Goal: Task Accomplishment & Management: Use online tool/utility

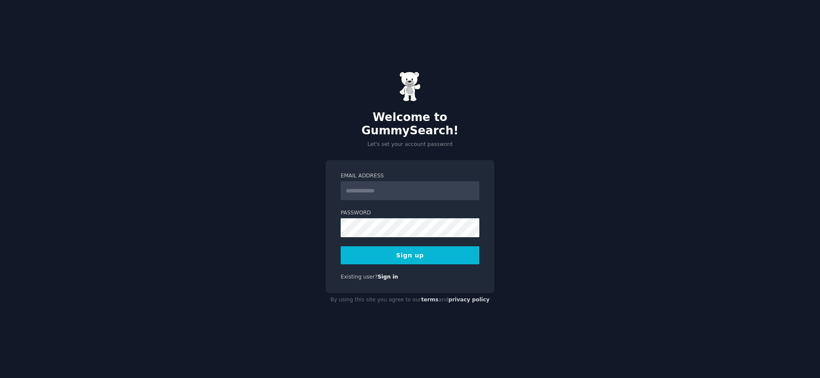
click at [411, 192] on input "Email Address" at bounding box center [410, 190] width 139 height 19
type input "**********"
click at [446, 253] on button "Sign up" at bounding box center [410, 255] width 139 height 18
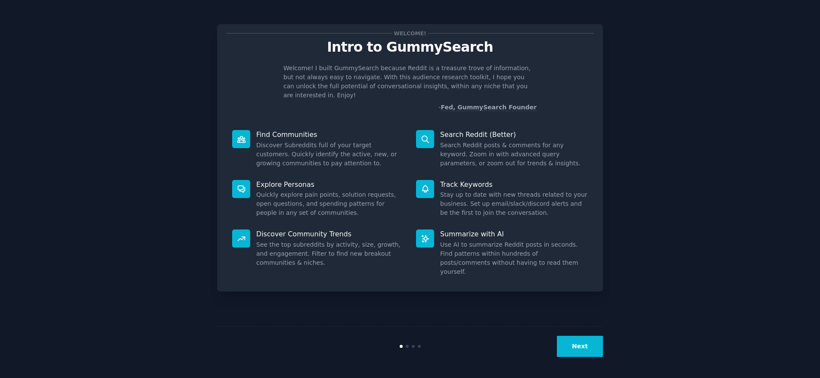
click at [584, 351] on button "Next" at bounding box center [580, 346] width 46 height 21
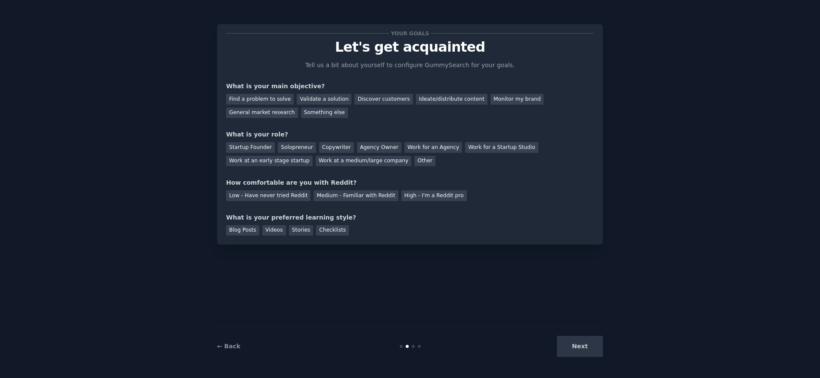
click at [583, 350] on div "Next" at bounding box center [538, 346] width 129 height 21
click at [280, 162] on div "Work at an early stage startup" at bounding box center [269, 161] width 87 height 11
click at [261, 146] on div "Startup Founder" at bounding box center [250, 147] width 49 height 11
click at [291, 146] on div "Solopreneur" at bounding box center [297, 147] width 38 height 11
click at [309, 100] on div "Validate a solution" at bounding box center [324, 99] width 55 height 11
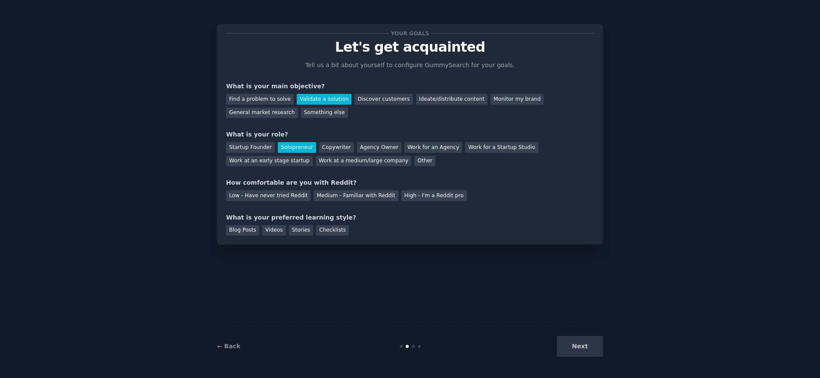
click at [578, 350] on div "Next" at bounding box center [538, 346] width 129 height 21
click at [325, 200] on div "Medium - Familiar with Reddit" at bounding box center [356, 195] width 84 height 11
click at [257, 229] on div "Blog Posts" at bounding box center [242, 230] width 33 height 11
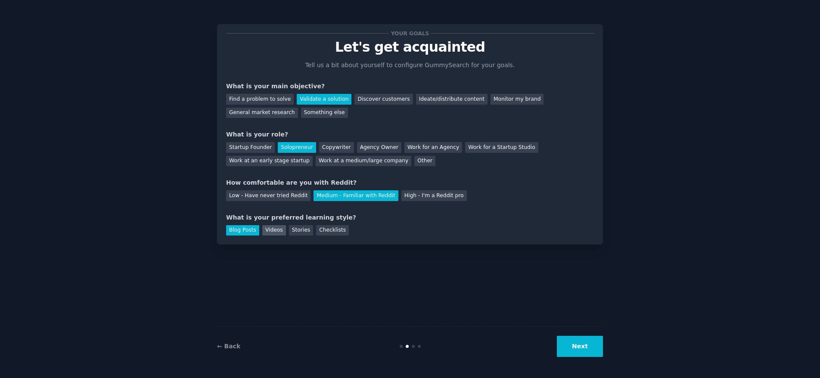
click at [273, 229] on div "Videos" at bounding box center [274, 230] width 24 height 11
click at [568, 345] on button "Next" at bounding box center [580, 346] width 46 height 21
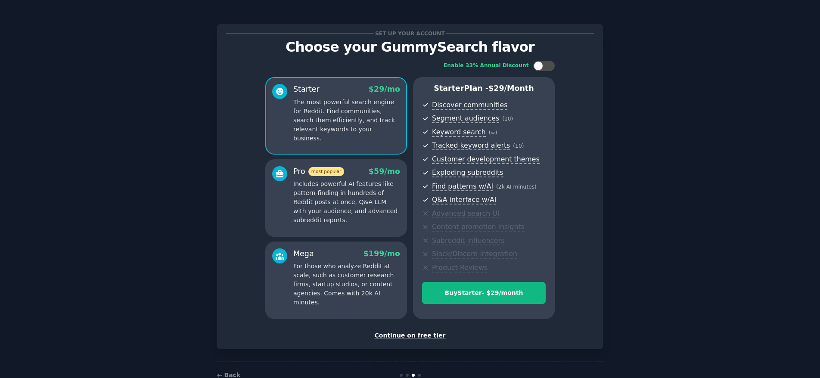
click at [434, 337] on div "Continue on free tier" at bounding box center [410, 335] width 368 height 9
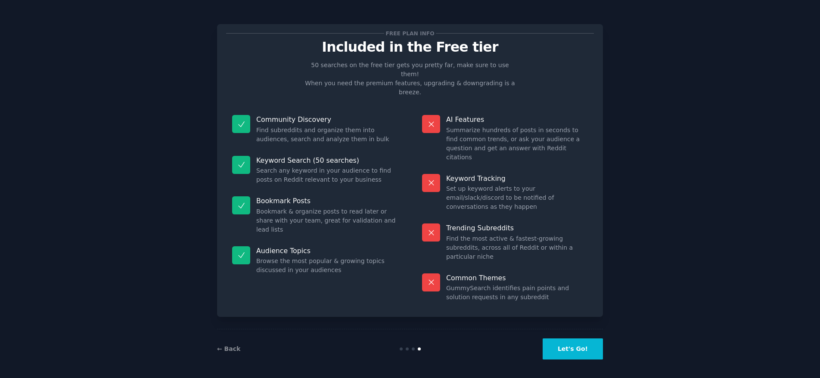
click at [563, 352] on button "Let's Go!" at bounding box center [573, 349] width 60 height 21
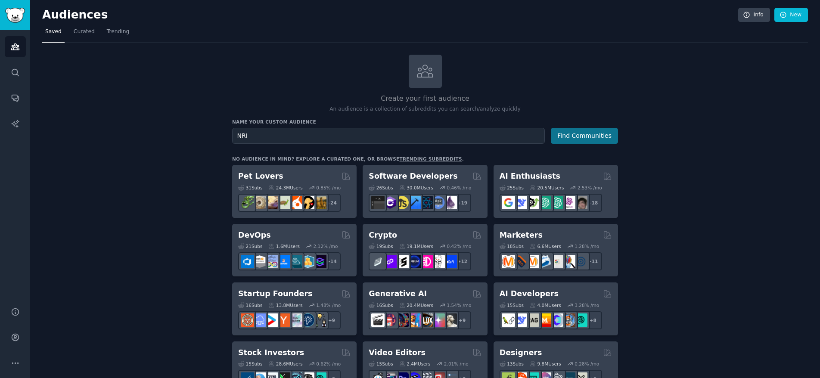
type input "NRI"
click at [588, 137] on button "Find Communities" at bounding box center [584, 136] width 67 height 16
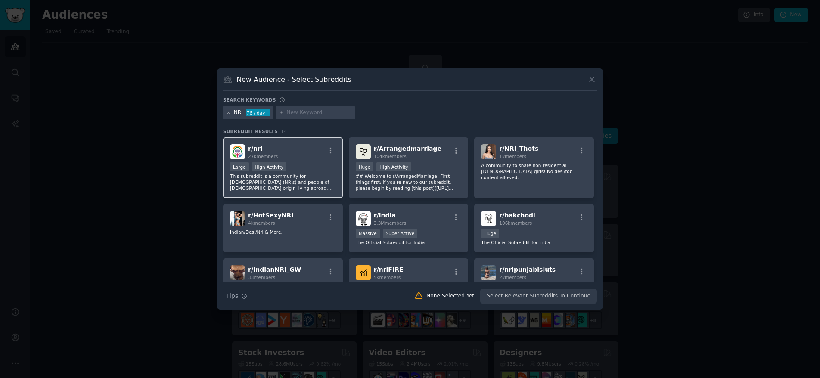
click at [255, 150] on span "r/ nri" at bounding box center [255, 148] width 15 height 7
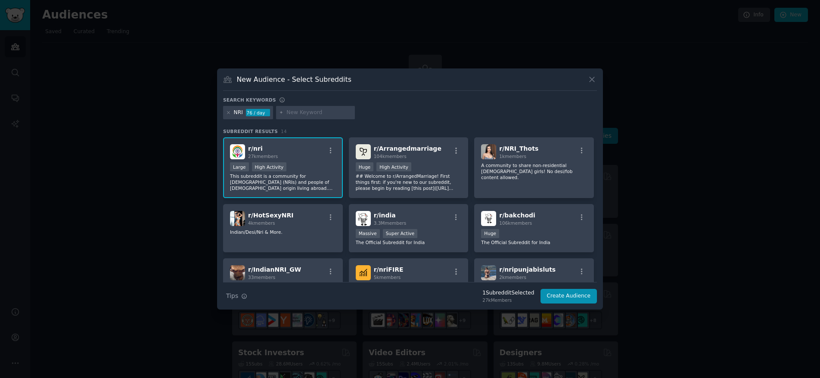
click at [330, 115] on input "text" at bounding box center [319, 113] width 65 height 8
type input "Home buying"
click at [281, 113] on icon at bounding box center [281, 112] width 5 height 5
click at [280, 113] on icon at bounding box center [281, 112] width 5 height 5
click at [435, 124] on div "Search keywords NRI 76 / day Home buying Subreddit Results 14 r/ nri 27k member…" at bounding box center [410, 200] width 374 height 207
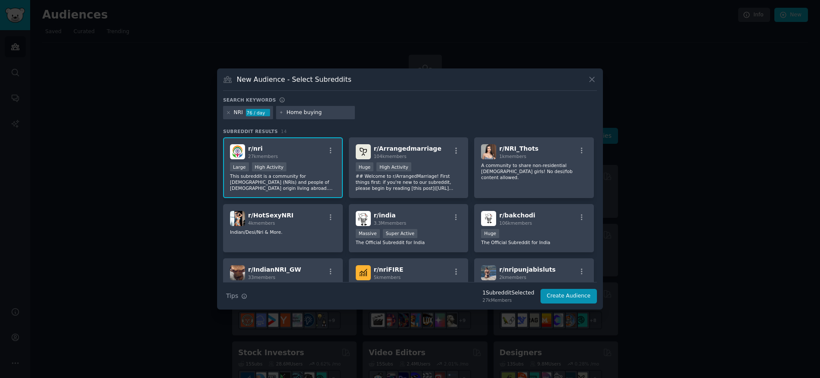
click at [328, 113] on input "Home buying" at bounding box center [319, 113] width 65 height 8
drag, startPoint x: 327, startPoint y: 117, endPoint x: 246, endPoint y: 107, distance: 81.7
click at [246, 107] on div "NRI 76 / day Home buying" at bounding box center [410, 114] width 374 height 17
click at [418, 90] on div "New Audience - Select Subreddits" at bounding box center [410, 83] width 374 height 16
drag, startPoint x: 438, startPoint y: 149, endPoint x: 424, endPoint y: 136, distance: 18.9
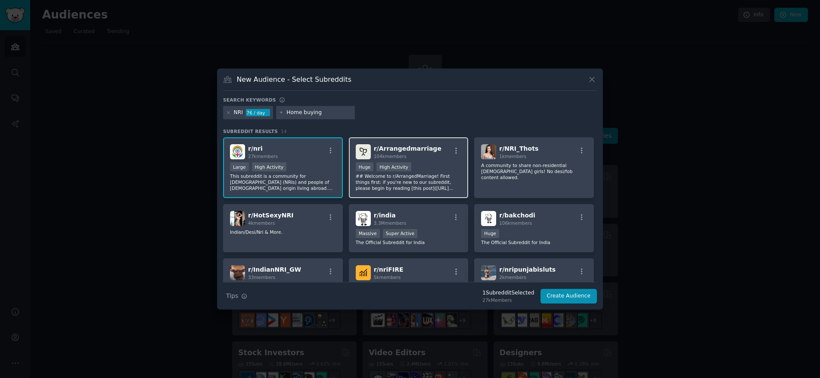
click at [438, 149] on div "r/ Arrangedmarriage 104k members" at bounding box center [409, 151] width 106 height 15
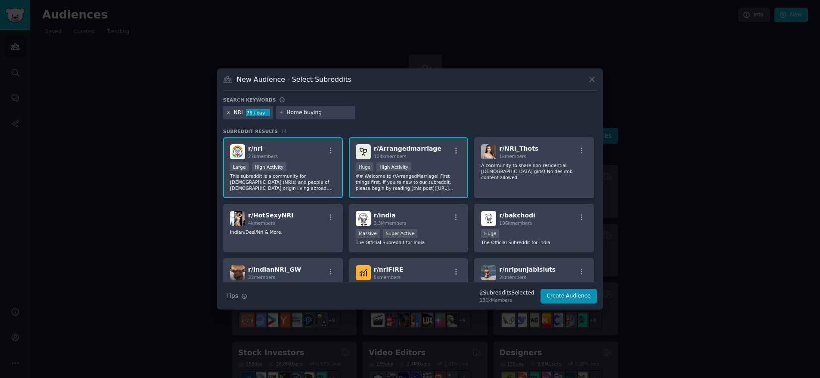
click at [329, 109] on input "Home buying" at bounding box center [319, 113] width 65 height 8
click at [283, 111] on div "Home buying" at bounding box center [315, 113] width 79 height 14
click at [593, 82] on icon at bounding box center [592, 79] width 9 height 9
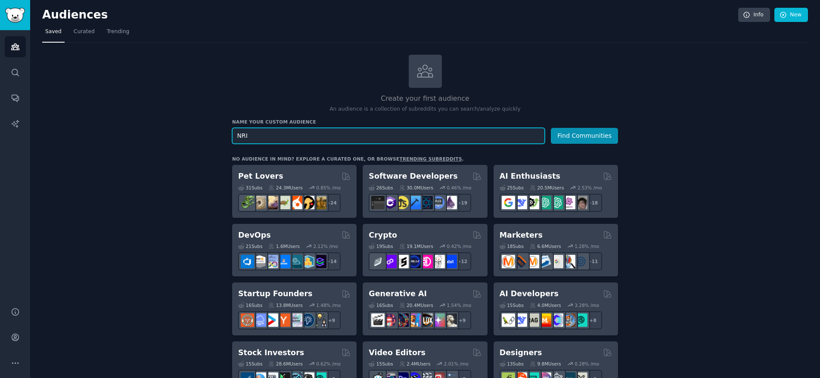
click at [327, 139] on input "NRI" at bounding box center [388, 136] width 313 height 16
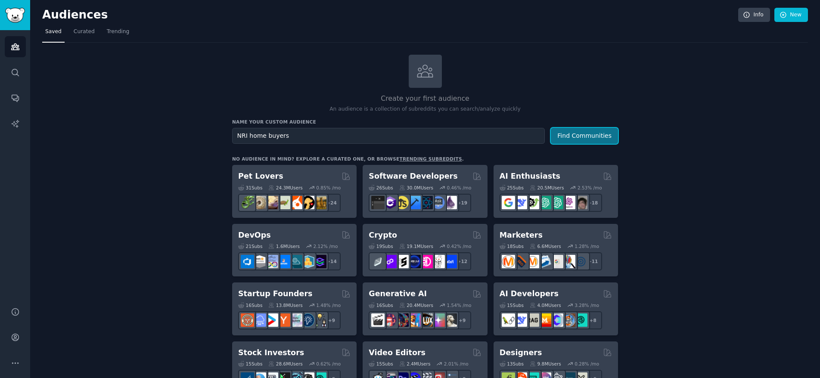
click at [576, 136] on button "Find Communities" at bounding box center [584, 136] width 67 height 16
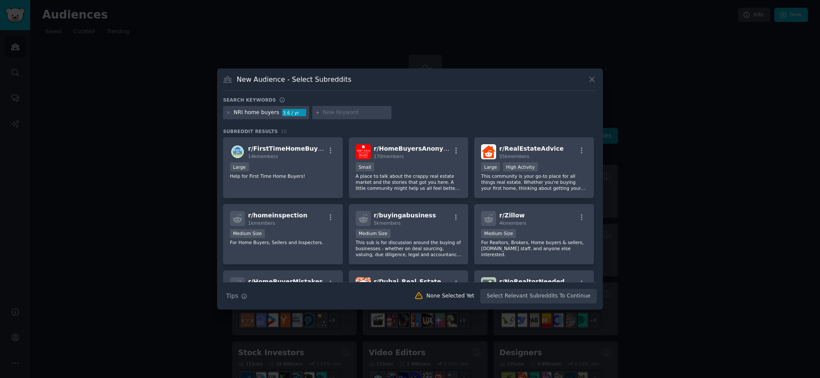
drag, startPoint x: 592, startPoint y: 76, endPoint x: 460, endPoint y: 100, distance: 134.4
click at [455, 100] on div "New Audience - Select Subreddits Search keywords NRI home buyers 3.6 / yr Subre…" at bounding box center [410, 190] width 386 height 242
click at [587, 77] on button at bounding box center [592, 80] width 10 height 10
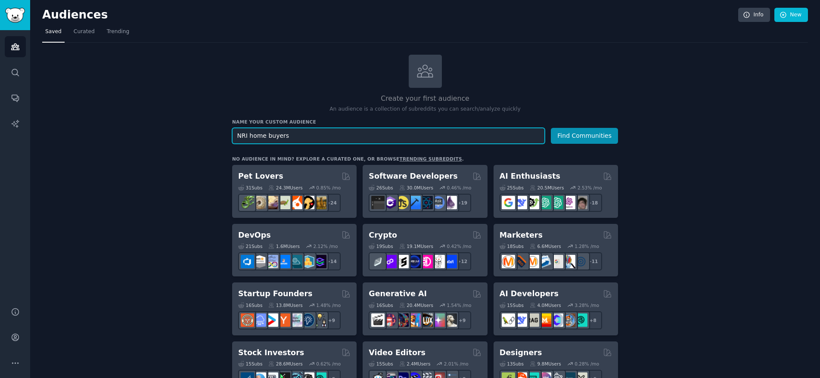
click at [304, 132] on input "NRI home buyers" at bounding box center [388, 136] width 313 height 16
click at [551, 128] on button "Find Communities" at bounding box center [584, 136] width 67 height 16
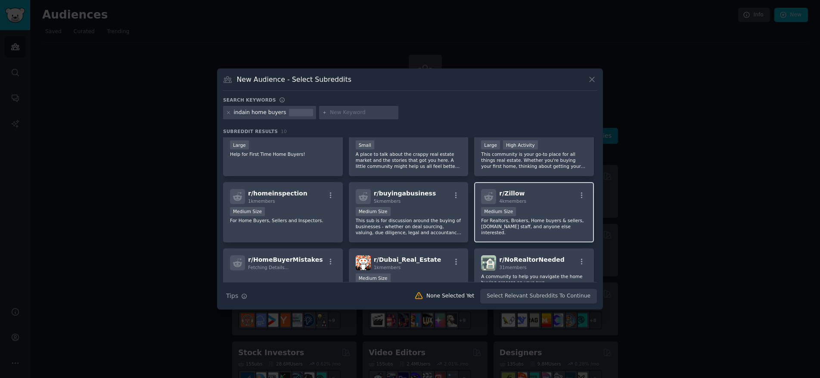
scroll to position [27, 0]
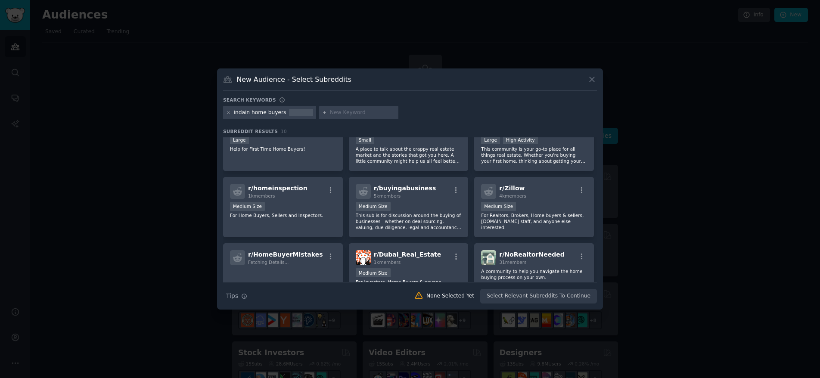
click at [591, 82] on div "New Audience - Select Subreddits" at bounding box center [410, 83] width 374 height 16
click at [593, 80] on icon at bounding box center [592, 79] width 5 height 5
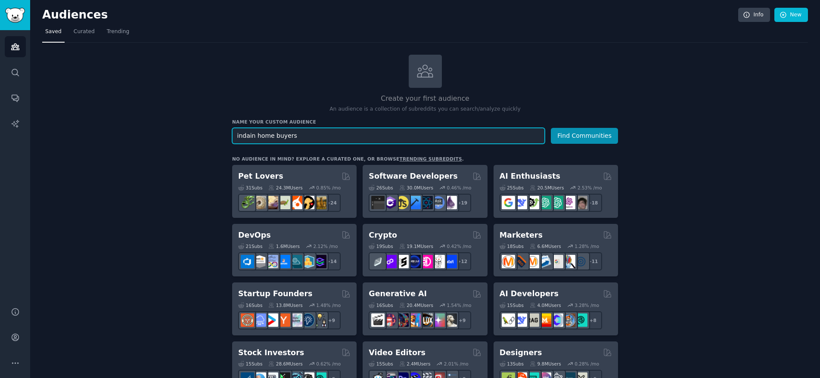
click at [369, 143] on input "indain home buyers" at bounding box center [388, 136] width 313 height 16
click at [370, 141] on input "indain home buyers" at bounding box center [388, 136] width 313 height 16
click at [369, 137] on input "indain home buyers" at bounding box center [388, 136] width 313 height 16
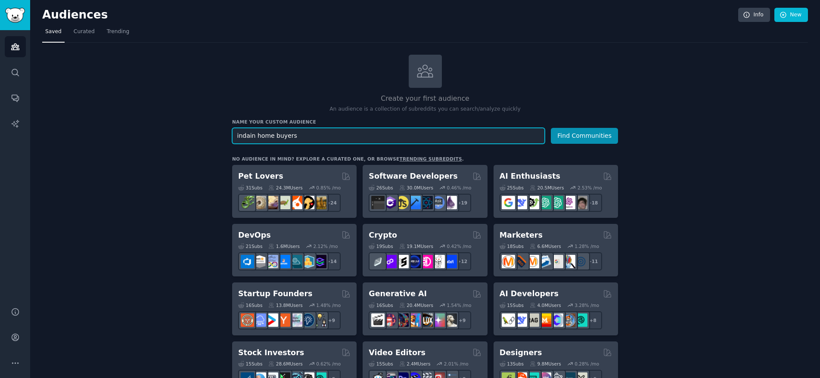
click at [369, 137] on input "indain home buyers" at bounding box center [388, 136] width 313 height 16
drag, startPoint x: 299, startPoint y: 136, endPoint x: 246, endPoint y: 135, distance: 52.6
click at [246, 135] on input "NRI homebuyers" at bounding box center [388, 136] width 313 height 16
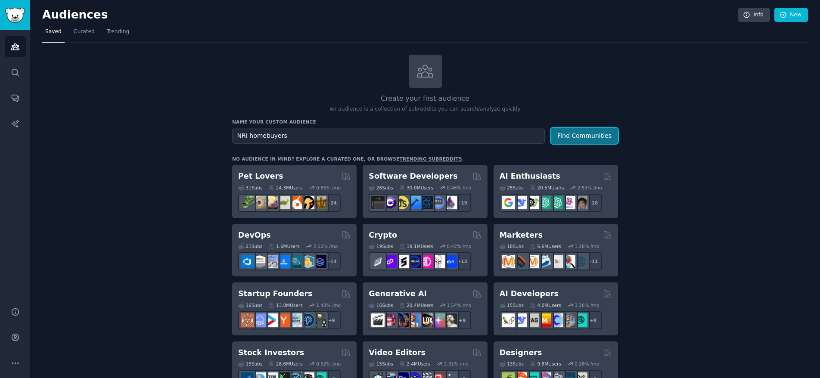
click at [583, 135] on button "Find Communities" at bounding box center [584, 136] width 67 height 16
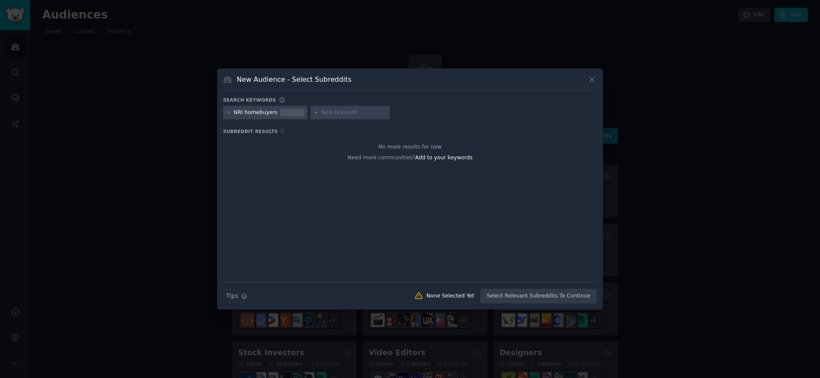
click at [588, 83] on icon at bounding box center [592, 79] width 9 height 9
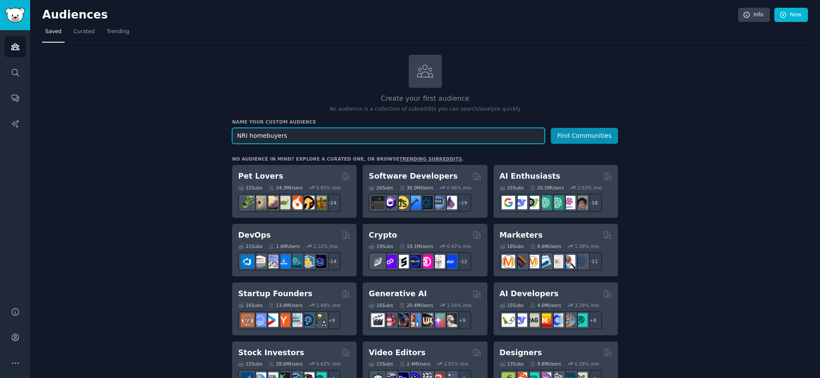
click at [262, 137] on input "NRI homebuyers" at bounding box center [388, 136] width 313 height 16
click at [292, 133] on input "NRI home buyers" at bounding box center [388, 136] width 313 height 16
type input "NRI home buyers"
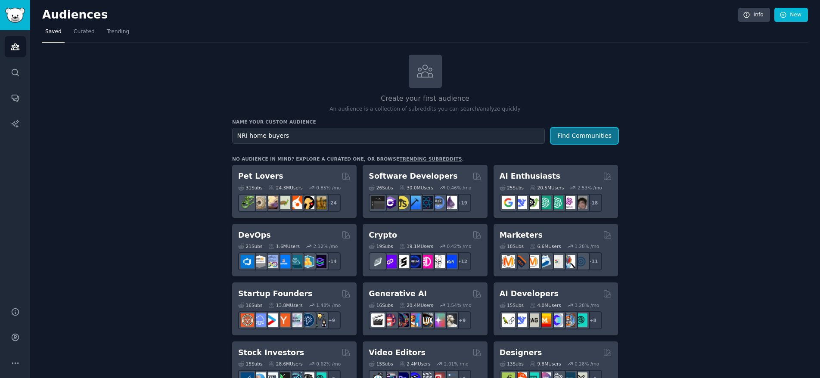
click at [571, 135] on button "Find Communities" at bounding box center [584, 136] width 67 height 16
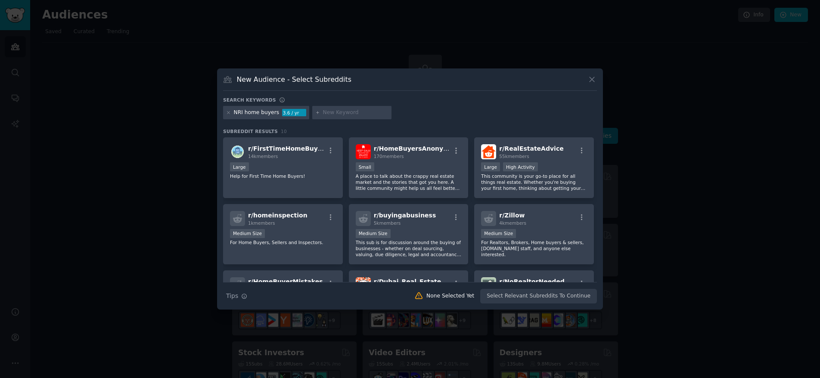
click at [255, 115] on div "NRI home buyers" at bounding box center [257, 113] width 46 height 8
click at [227, 112] on icon at bounding box center [228, 112] width 5 height 5
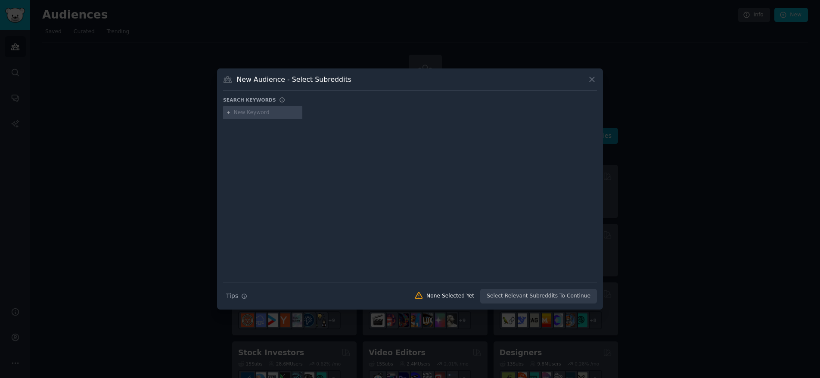
click at [229, 112] on icon at bounding box center [228, 113] width 2 height 2
click at [252, 112] on input "text" at bounding box center [266, 113] width 65 height 8
type input "NRI"
click at [592, 78] on icon at bounding box center [592, 79] width 9 height 9
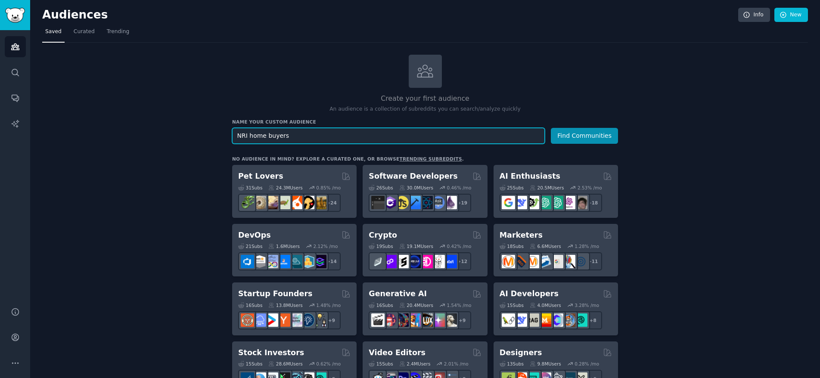
click at [302, 131] on input "NRI home buyers" at bounding box center [388, 136] width 313 height 16
click at [302, 133] on input "NRI home buyers" at bounding box center [388, 136] width 313 height 16
drag, startPoint x: 249, startPoint y: 137, endPoint x: 293, endPoint y: 137, distance: 44.4
click at [293, 137] on input "NRI home buyers" at bounding box center [388, 136] width 313 height 16
click at [285, 137] on input "NRI home buyers" at bounding box center [388, 136] width 313 height 16
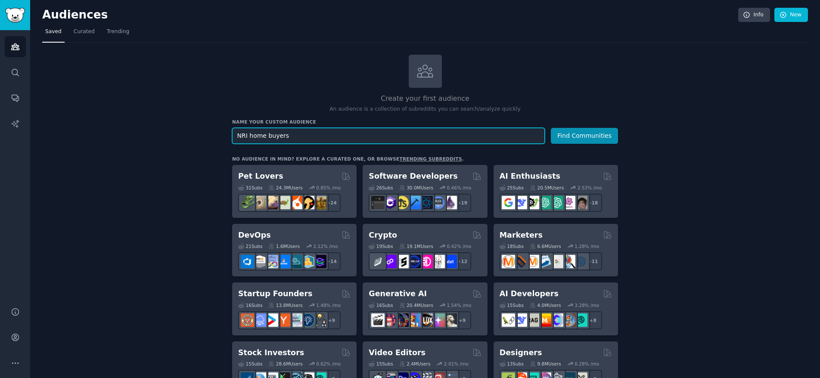
click at [292, 136] on input "NRI home buyers" at bounding box center [388, 136] width 313 height 16
type input "NRI"
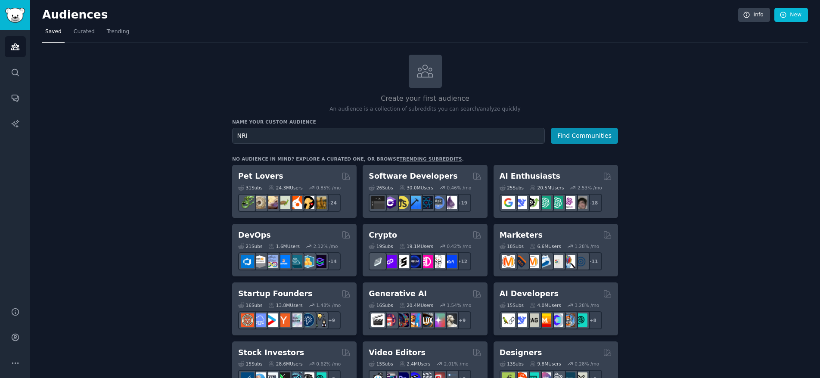
click at [575, 142] on button "Find Communities" at bounding box center [584, 136] width 67 height 16
